Goal: Transaction & Acquisition: Subscribe to service/newsletter

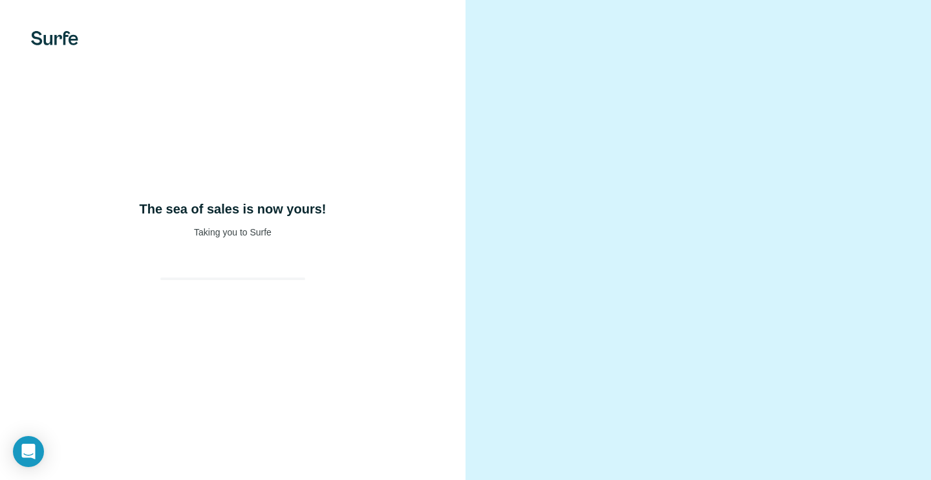
click at [295, 196] on div "The sea of sales is now yours! Taking you to Surfe" at bounding box center [232, 240] width 465 height 480
